Goal: Check status: Verify the current state of an ongoing process or item

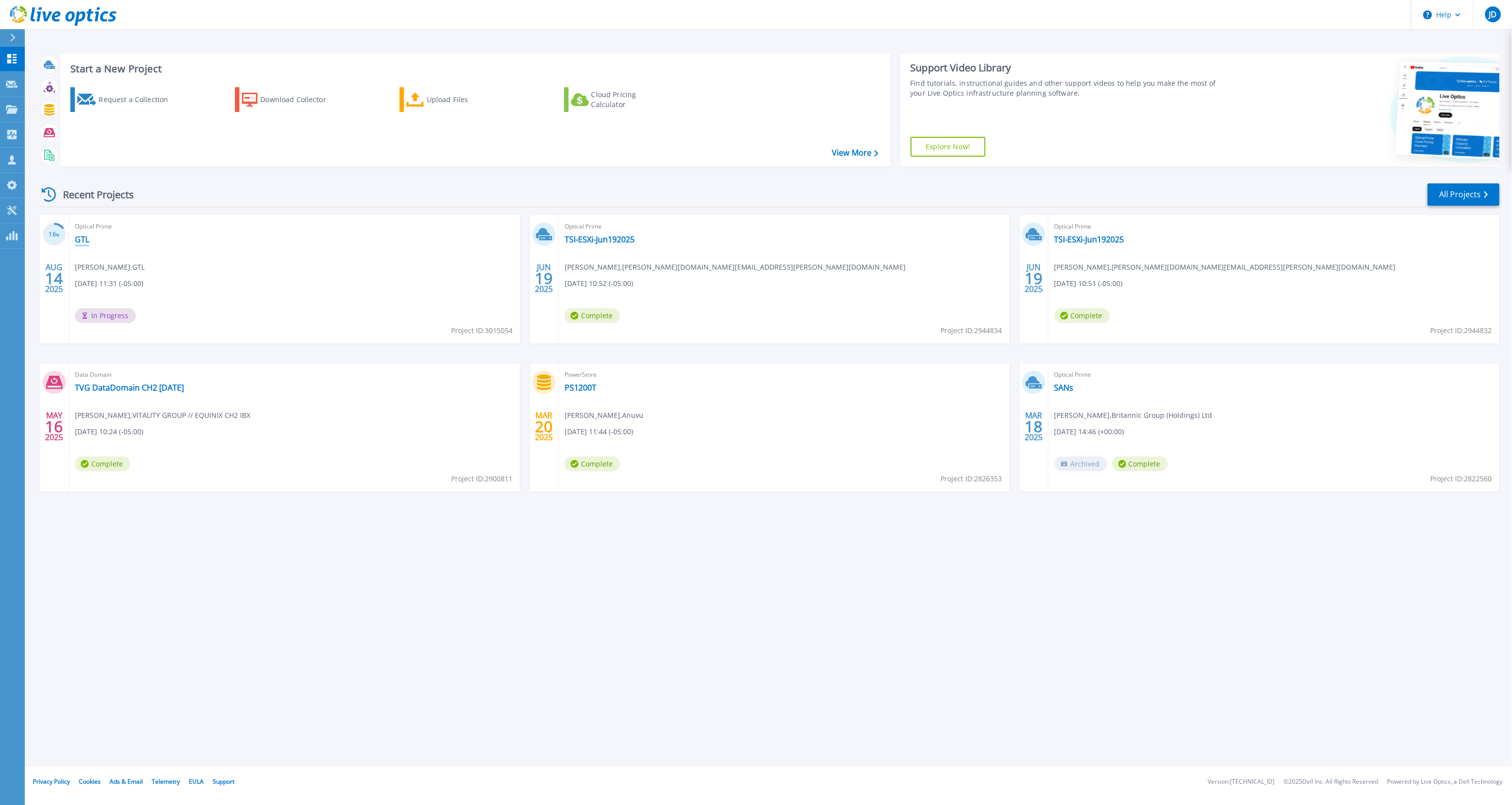
click at [77, 238] on link "GTL" at bounding box center [82, 239] width 15 height 10
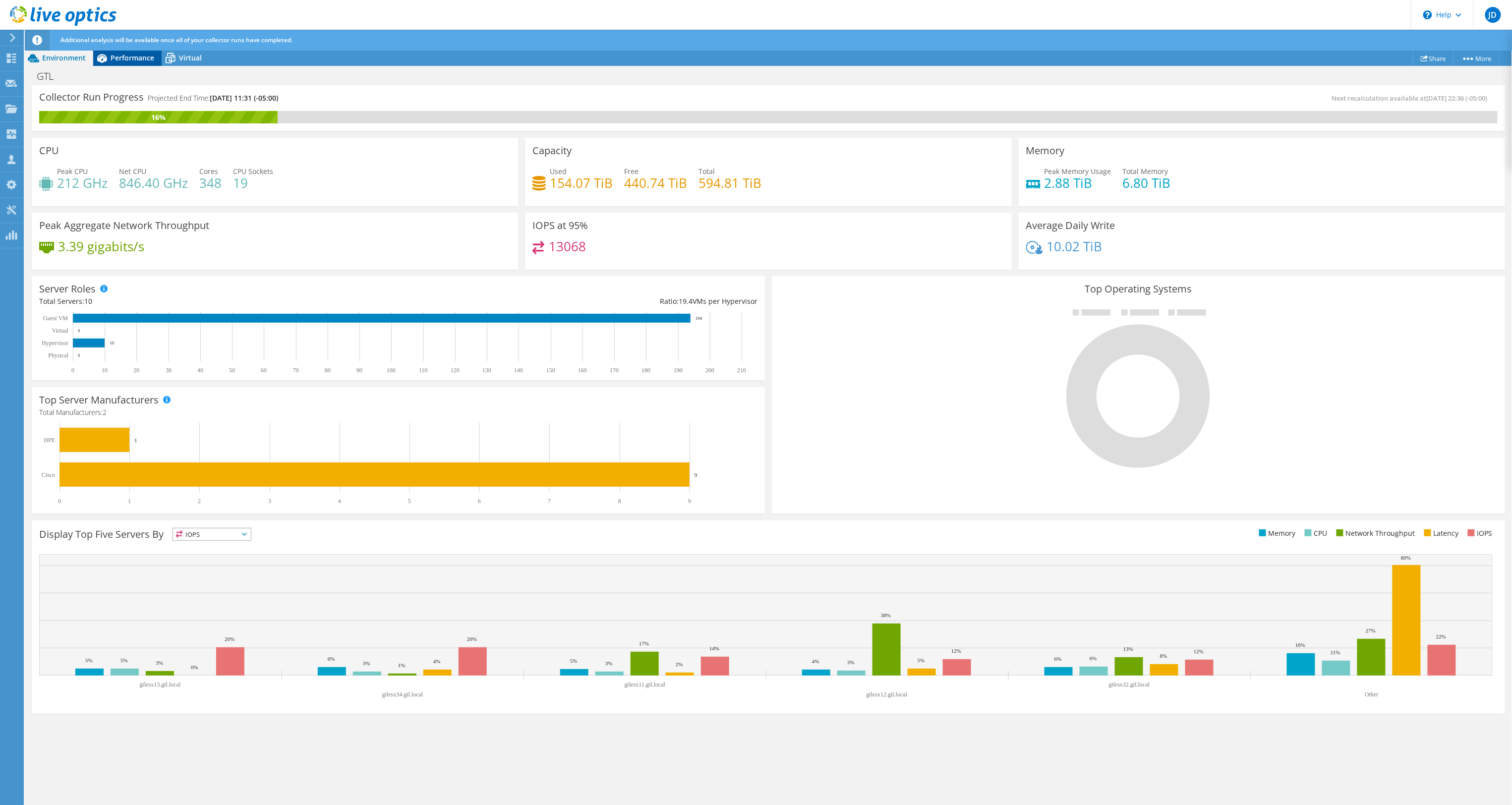
click at [136, 61] on span "Performance" at bounding box center [132, 58] width 44 height 9
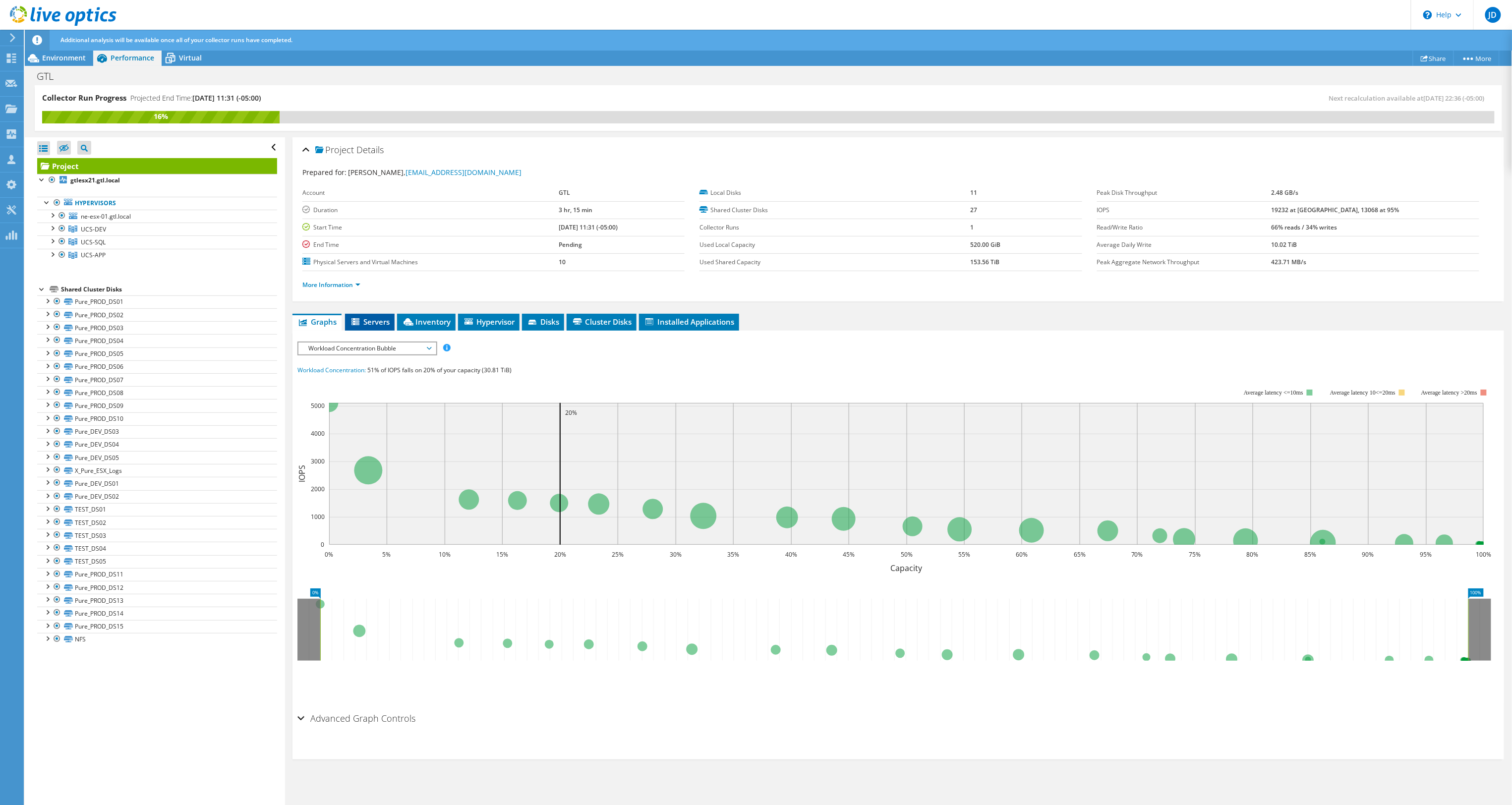
click at [376, 327] on span "Servers" at bounding box center [370, 321] width 40 height 10
